Goal: Find specific page/section: Find specific page/section

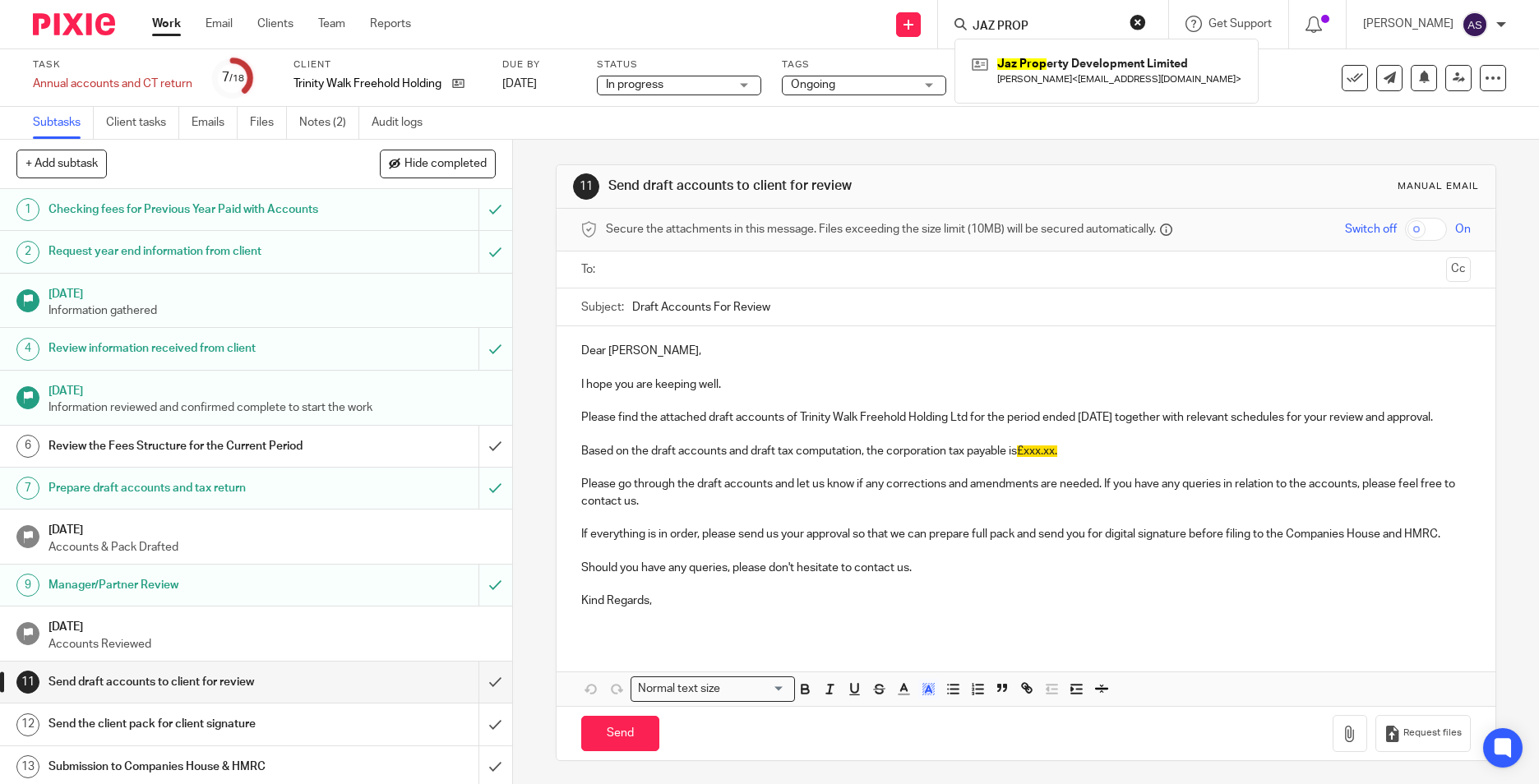
drag, startPoint x: 47, startPoint y: 27, endPoint x: 82, endPoint y: 12, distance: 38.1
click at [47, 27] on img at bounding box center [74, 24] width 82 height 22
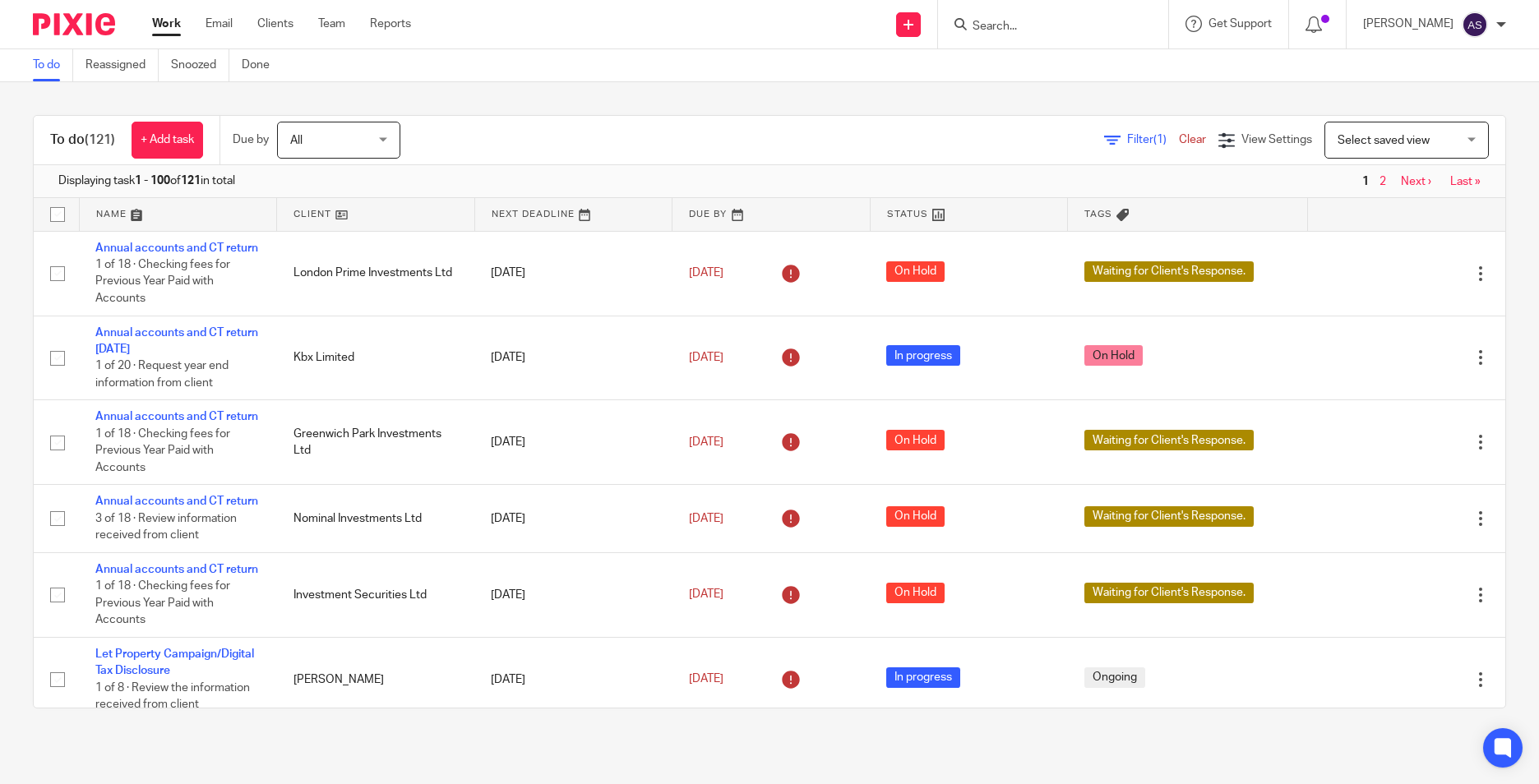
click at [1006, 29] on input "Search" at bounding box center [1045, 27] width 148 height 15
type input "trinity"
click at [1023, 60] on link at bounding box center [1106, 70] width 278 height 38
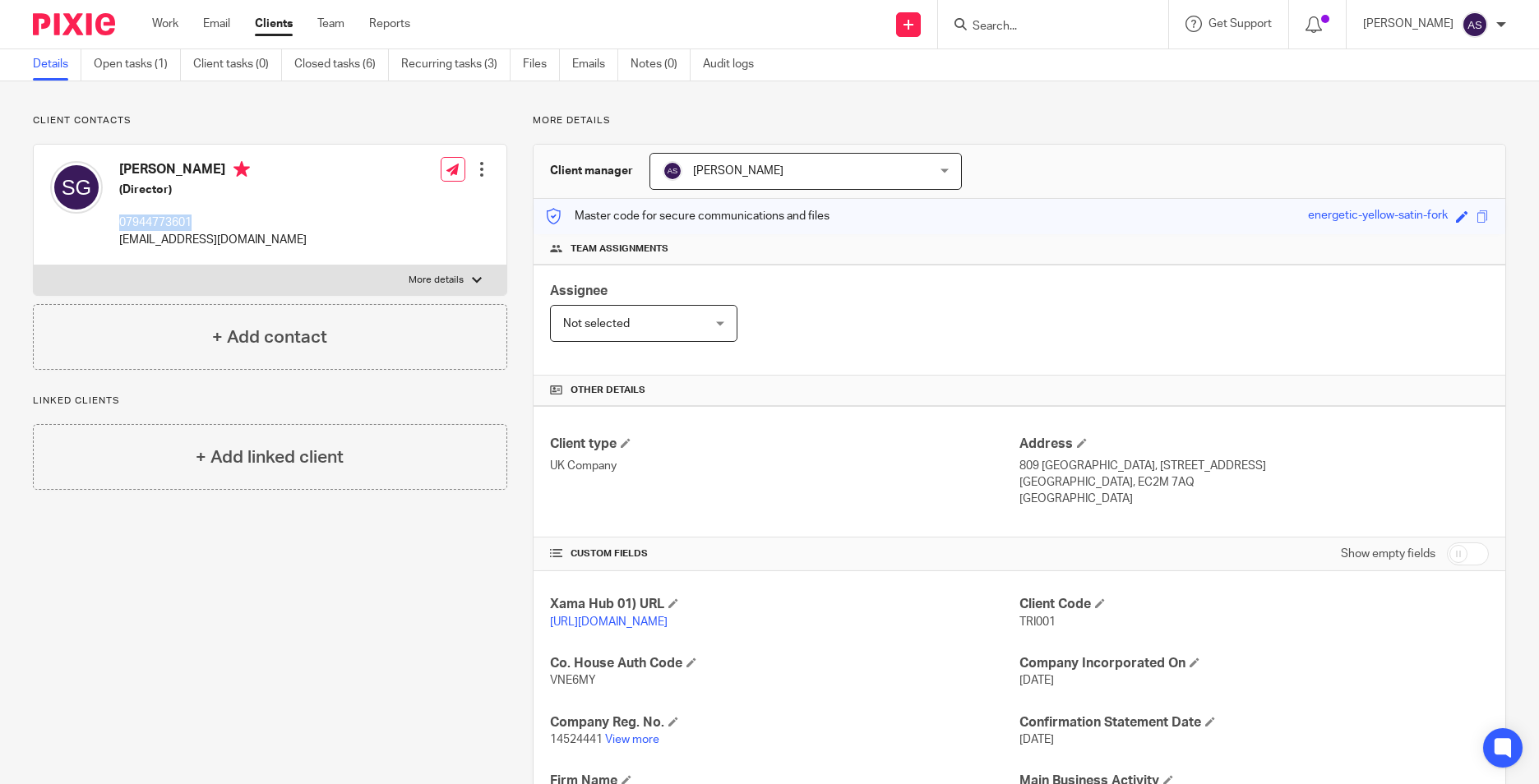
scroll to position [82, 0]
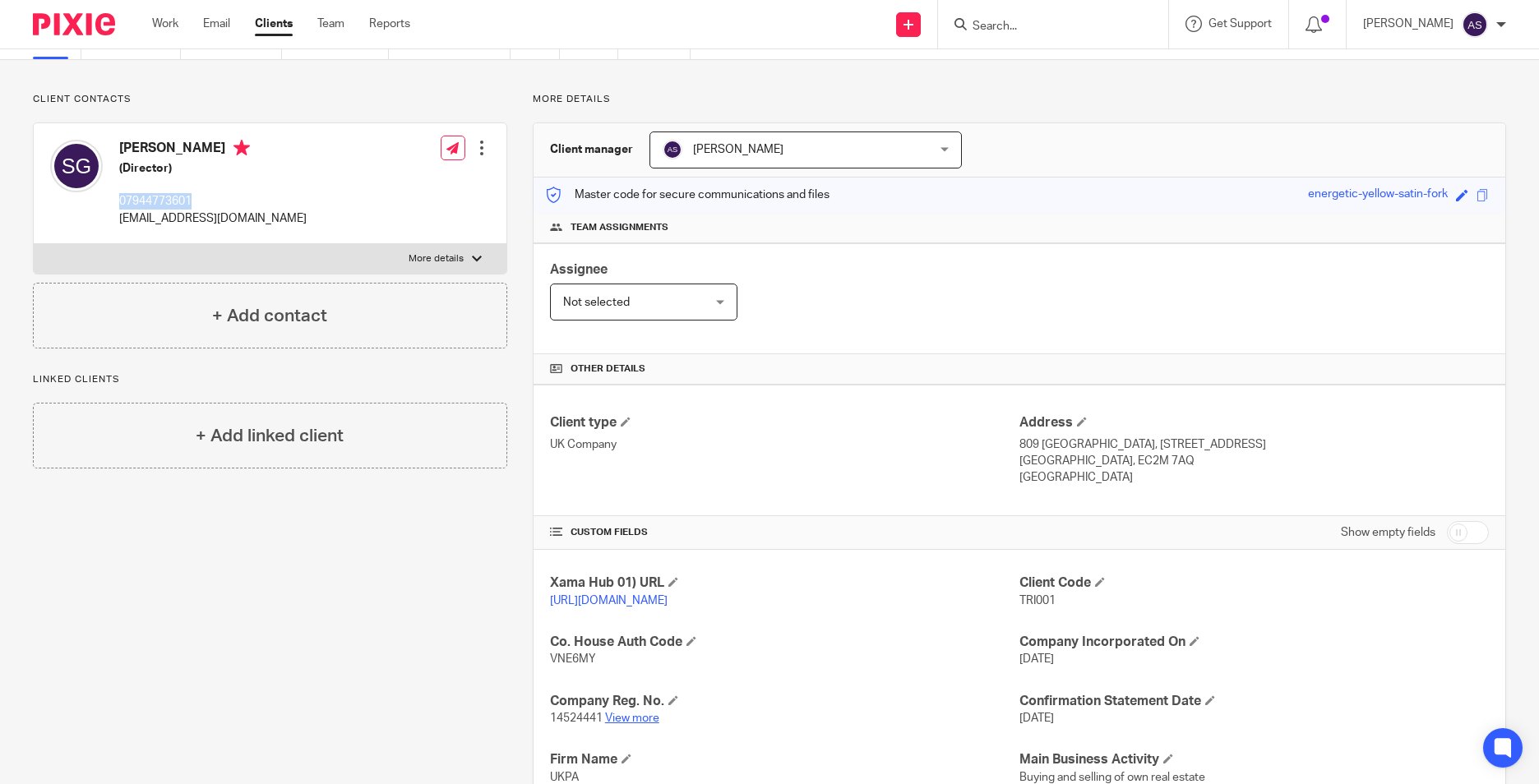
click at [654, 724] on link "View more" at bounding box center [632, 718] width 54 height 11
